Goal: Task Accomplishment & Management: Use online tool/utility

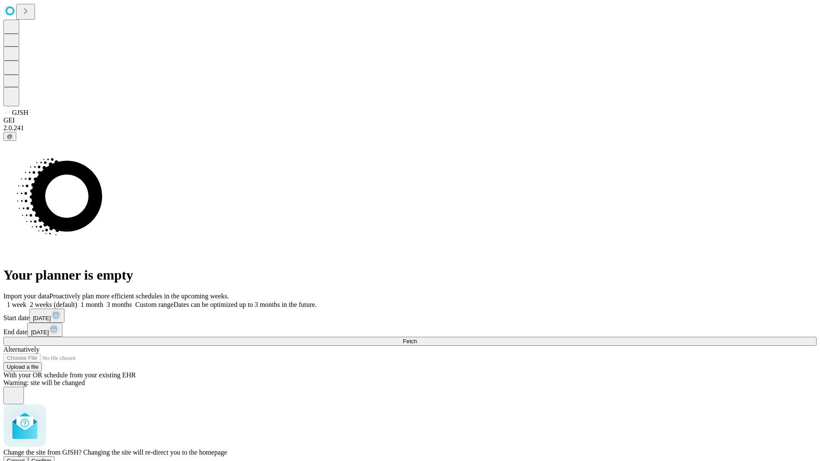
click at [52, 458] on span "Confirm" at bounding box center [42, 461] width 20 height 6
click at [77, 301] on label "2 weeks (default)" at bounding box center [51, 304] width 51 height 7
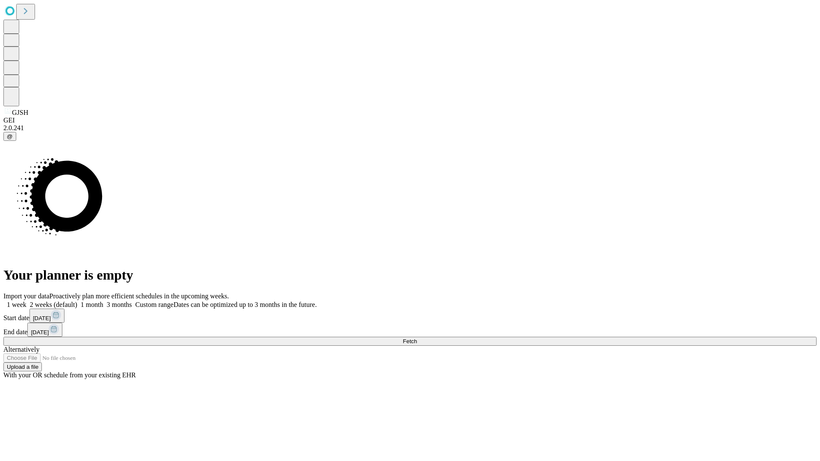
click at [417, 338] on span "Fetch" at bounding box center [410, 341] width 14 height 6
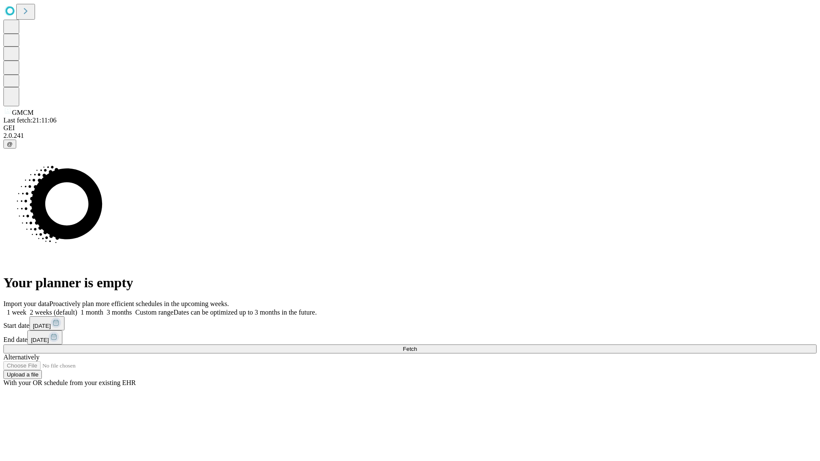
click at [77, 309] on label "2 weeks (default)" at bounding box center [51, 312] width 51 height 7
click at [417, 346] on span "Fetch" at bounding box center [410, 349] width 14 height 6
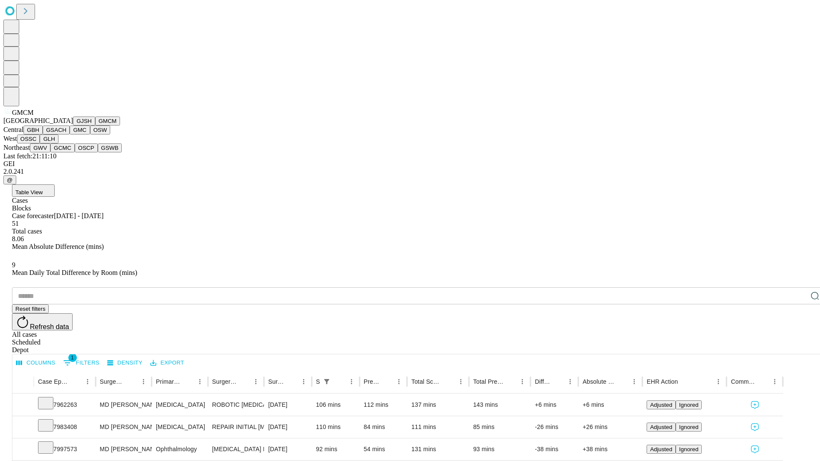
click at [43, 135] on button "GBH" at bounding box center [32, 130] width 19 height 9
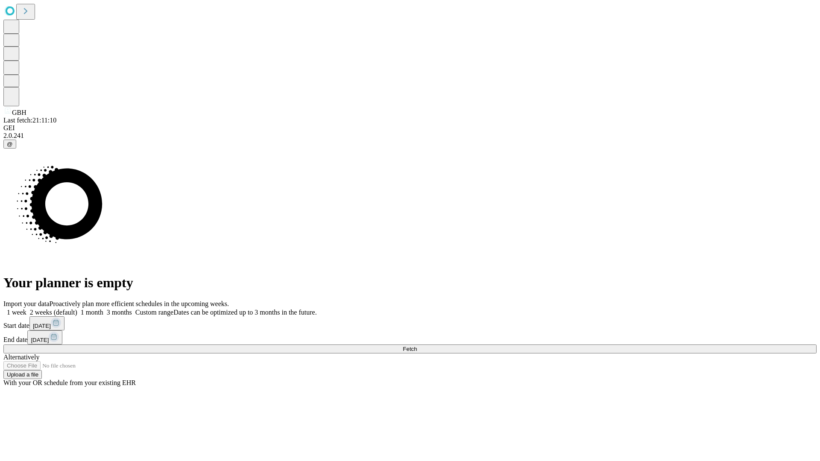
click at [77, 309] on label "2 weeks (default)" at bounding box center [51, 312] width 51 height 7
click at [417, 346] on span "Fetch" at bounding box center [410, 349] width 14 height 6
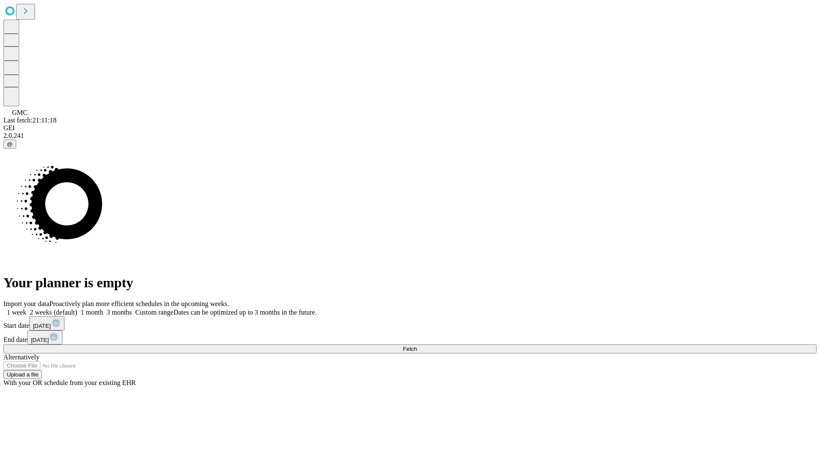
click at [77, 309] on label "2 weeks (default)" at bounding box center [51, 312] width 51 height 7
click at [417, 346] on span "Fetch" at bounding box center [410, 349] width 14 height 6
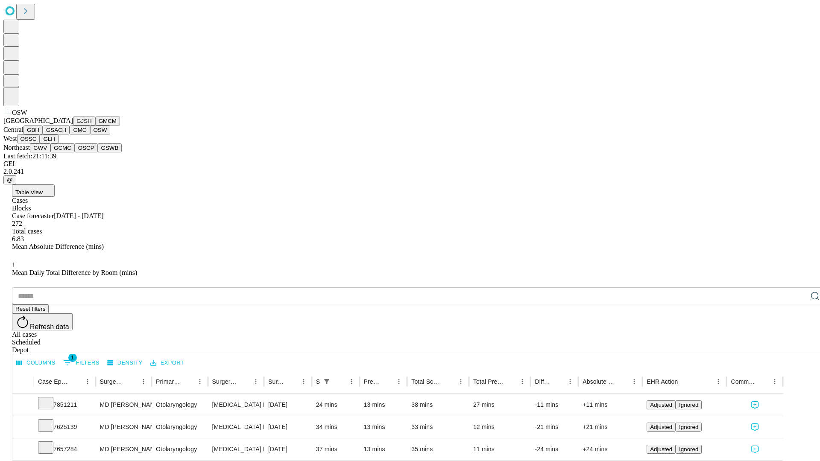
click at [40, 144] on button "OSSC" at bounding box center [28, 139] width 23 height 9
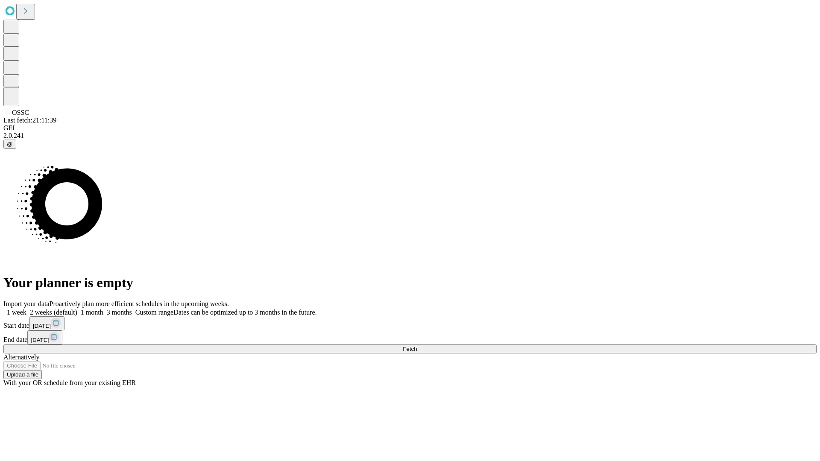
click at [77, 309] on label "2 weeks (default)" at bounding box center [51, 312] width 51 height 7
click at [417, 346] on span "Fetch" at bounding box center [410, 349] width 14 height 6
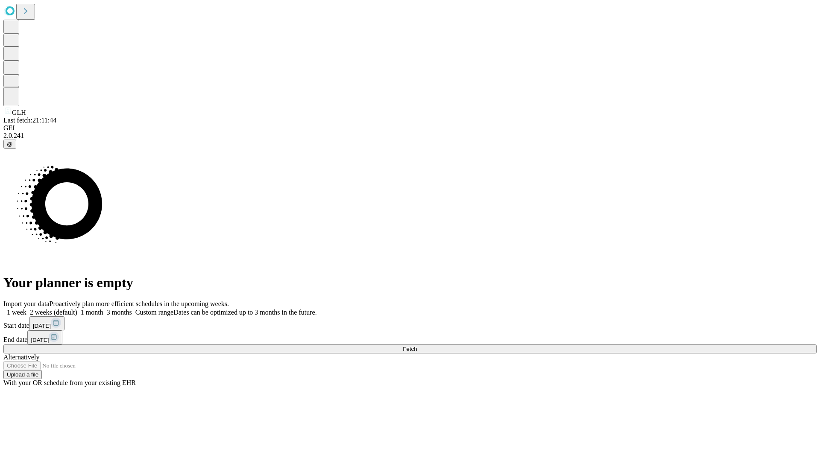
click at [417, 346] on span "Fetch" at bounding box center [410, 349] width 14 height 6
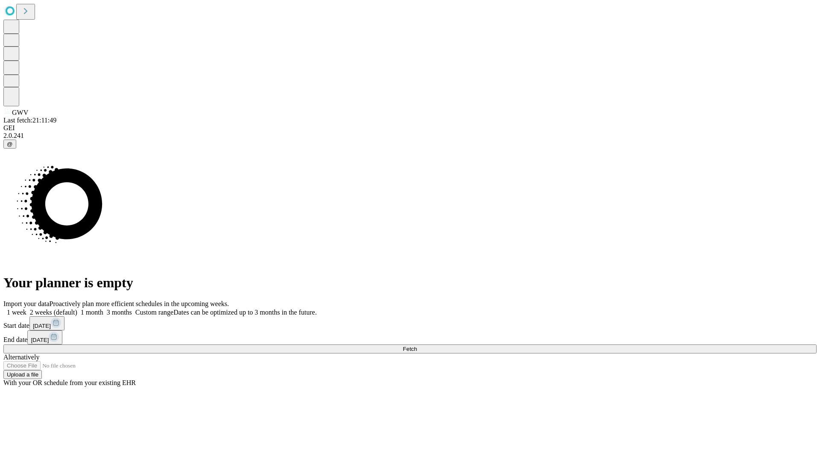
click at [77, 309] on label "2 weeks (default)" at bounding box center [51, 312] width 51 height 7
click at [417, 346] on span "Fetch" at bounding box center [410, 349] width 14 height 6
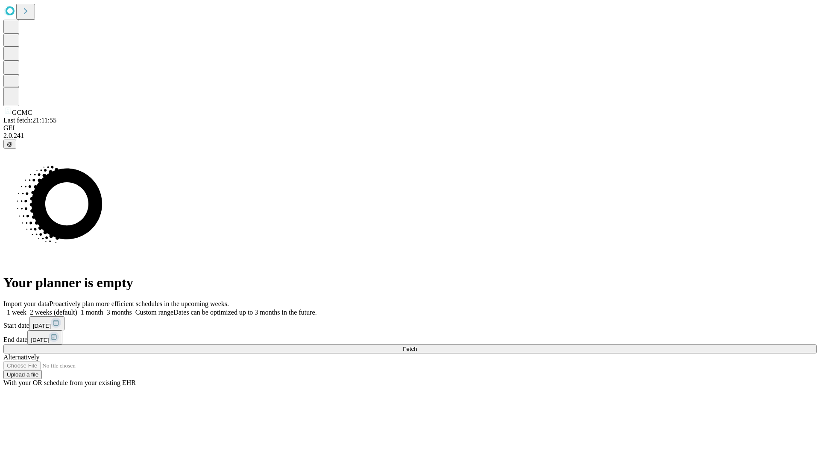
click at [77, 309] on label "2 weeks (default)" at bounding box center [51, 312] width 51 height 7
click at [417, 346] on span "Fetch" at bounding box center [410, 349] width 14 height 6
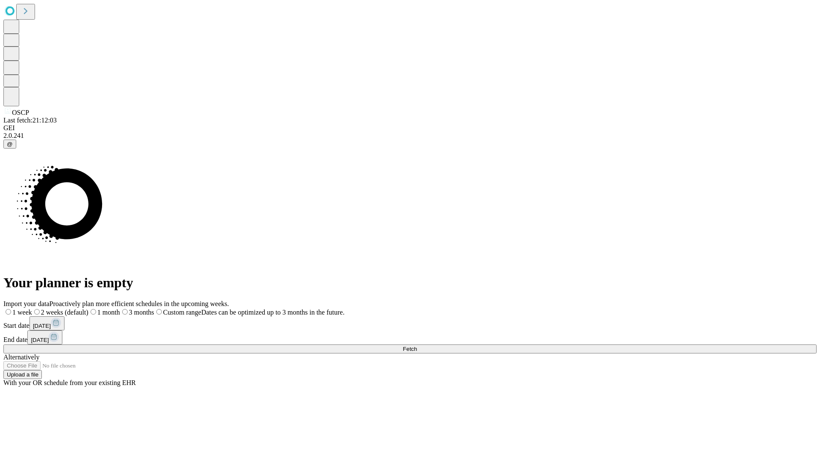
click at [88, 309] on label "2 weeks (default)" at bounding box center [60, 312] width 56 height 7
click at [417, 346] on span "Fetch" at bounding box center [410, 349] width 14 height 6
